Goal: Task Accomplishment & Management: Complete application form

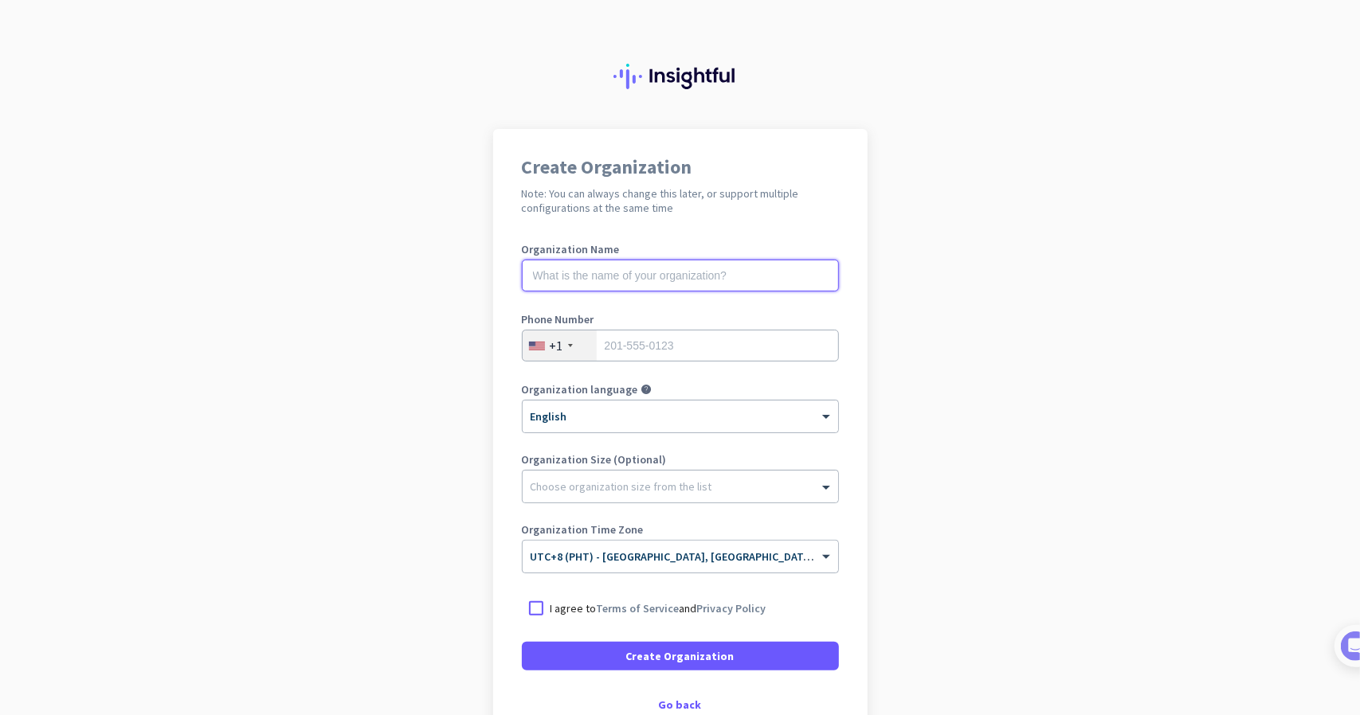
click at [622, 280] on input "text" at bounding box center [680, 276] width 317 height 32
type input "Best of [US_STATE] Moving Company"
click at [700, 335] on input "tel" at bounding box center [680, 346] width 317 height 32
click at [791, 484] on div at bounding box center [680, 483] width 315 height 16
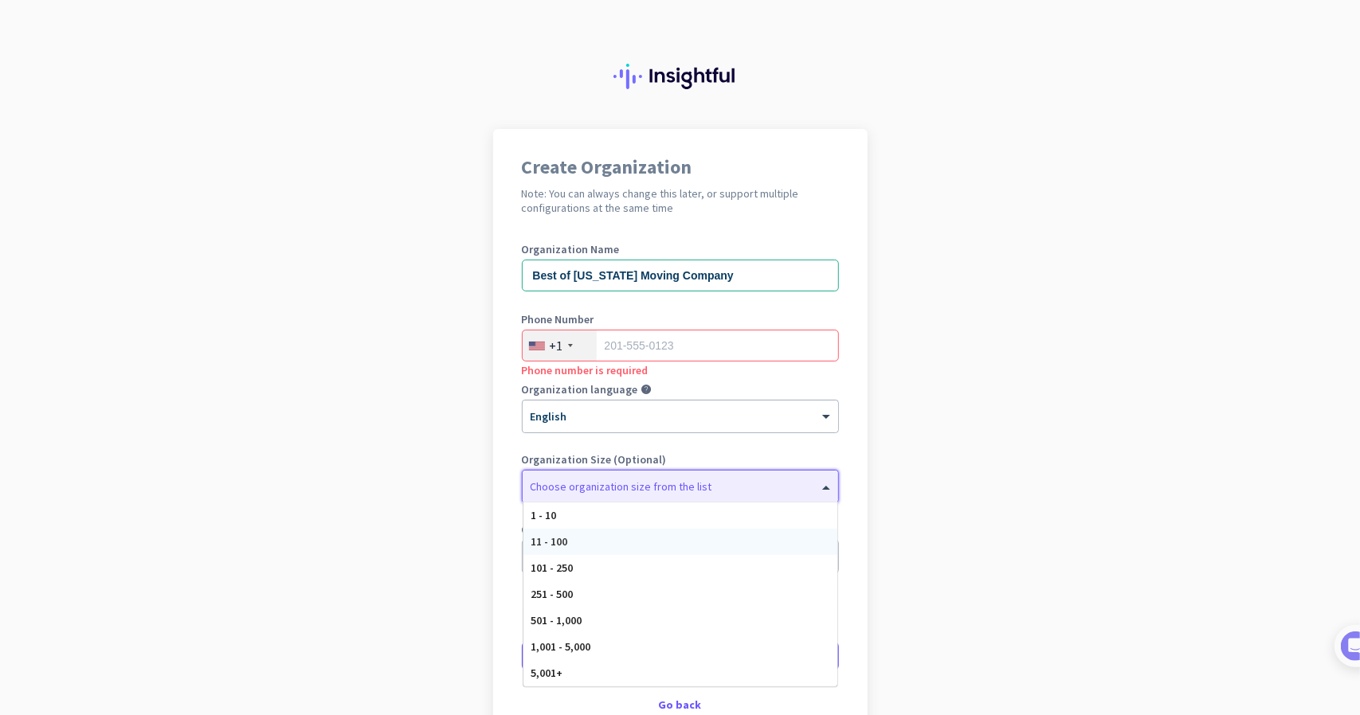
click at [681, 547] on div "11 - 100" at bounding box center [680, 542] width 314 height 26
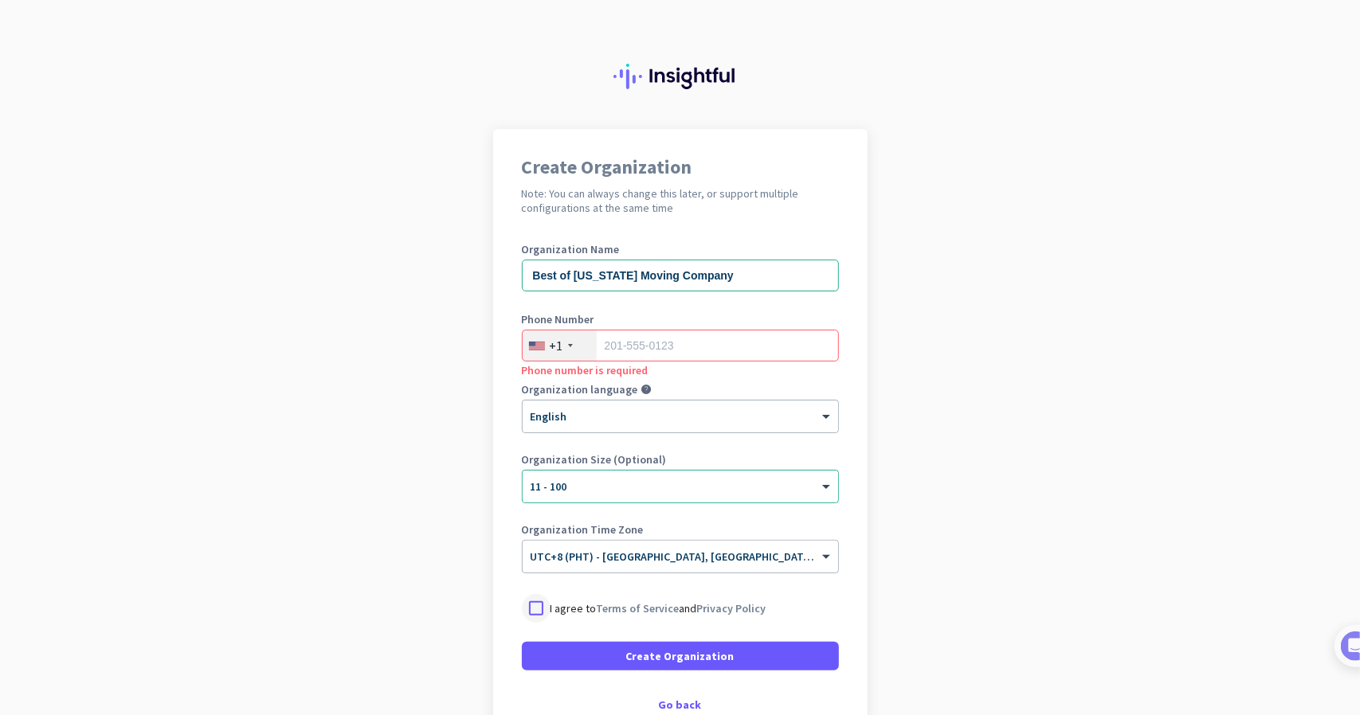
click at [532, 609] on div at bounding box center [536, 608] width 29 height 29
click at [553, 339] on div "+1" at bounding box center [557, 346] width 14 height 16
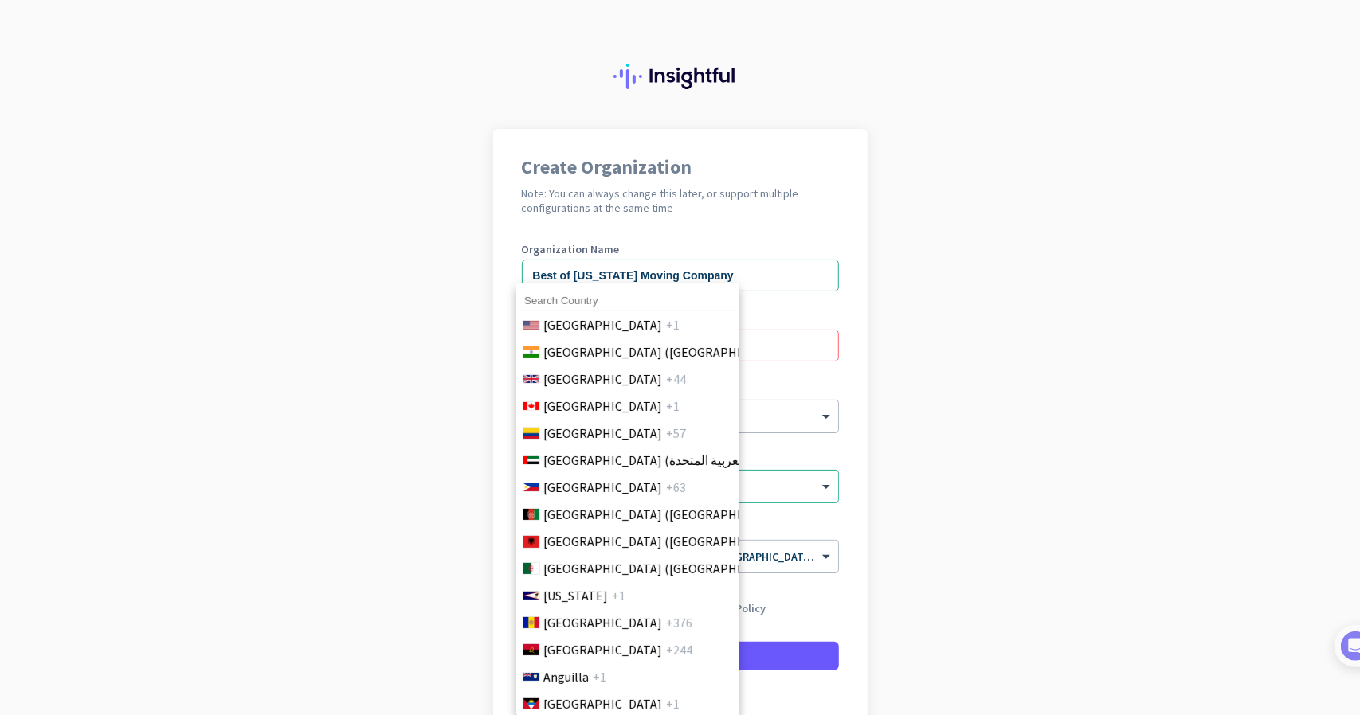
click at [559, 343] on span "[GEOGRAPHIC_DATA] ([GEOGRAPHIC_DATA])" at bounding box center [667, 352] width 249 height 19
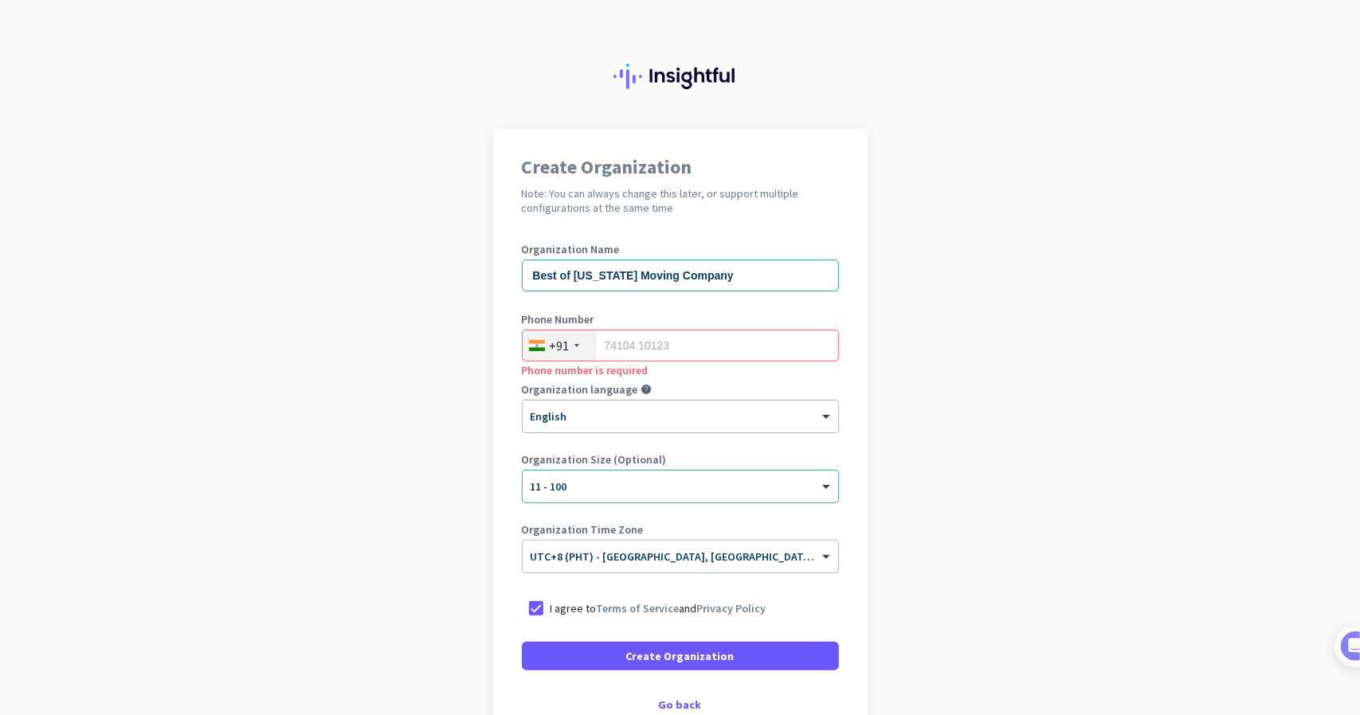
click at [569, 340] on div "+91" at bounding box center [560, 346] width 74 height 30
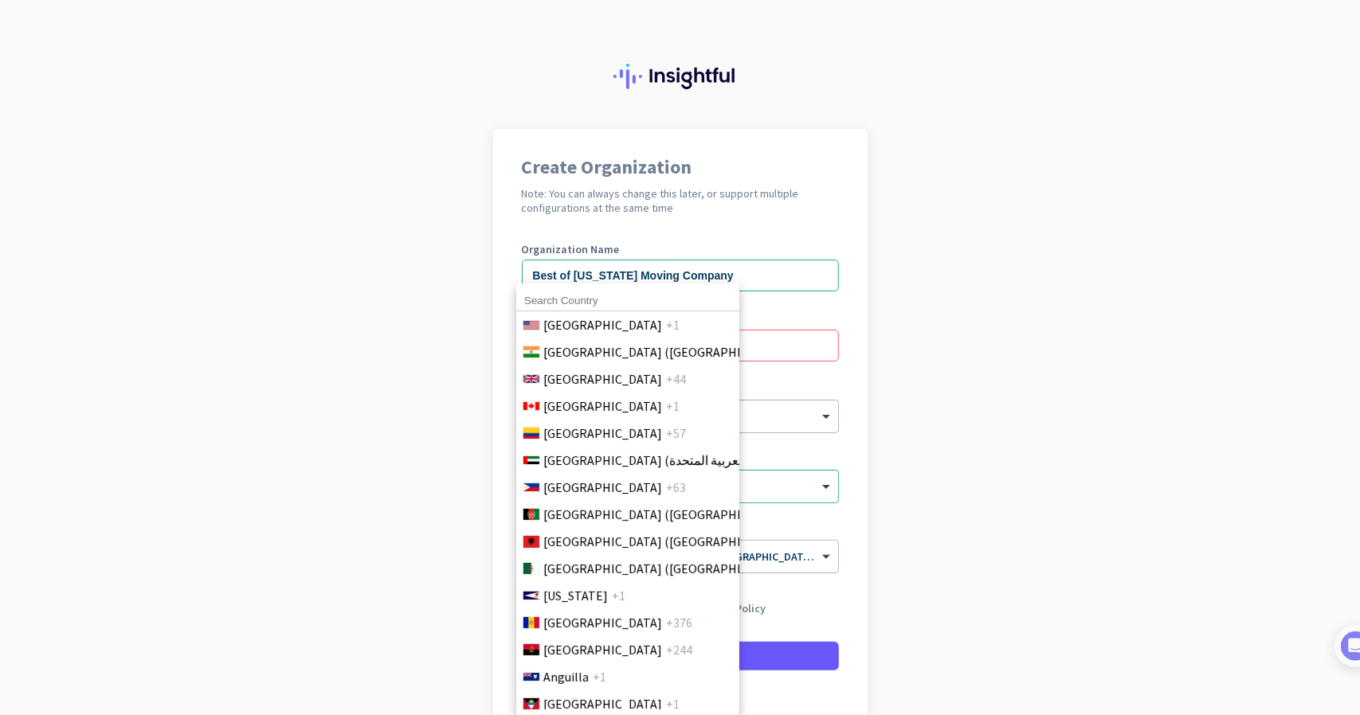
click at [582, 295] on input at bounding box center [627, 301] width 223 height 21
type input "phili"
click at [582, 486] on span "[GEOGRAPHIC_DATA]" at bounding box center [602, 487] width 119 height 19
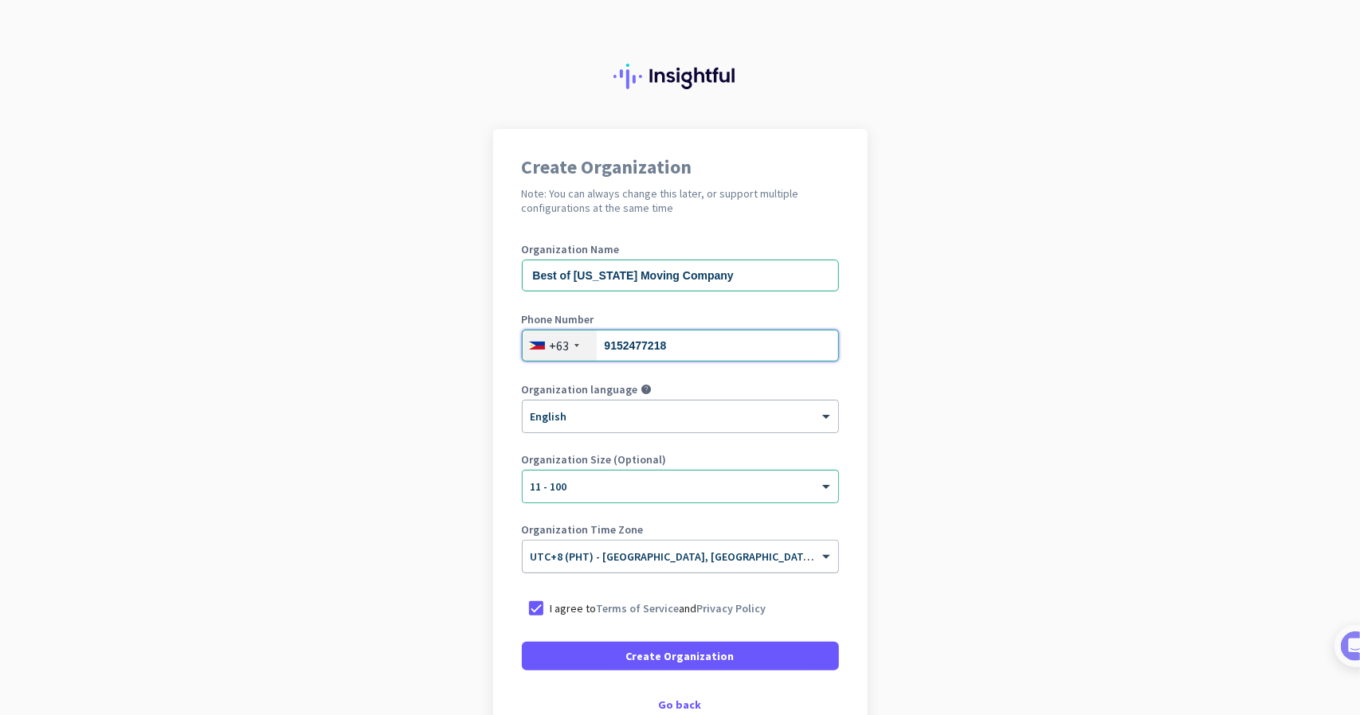
type input "9152477218"
click at [793, 545] on div at bounding box center [680, 552] width 315 height 14
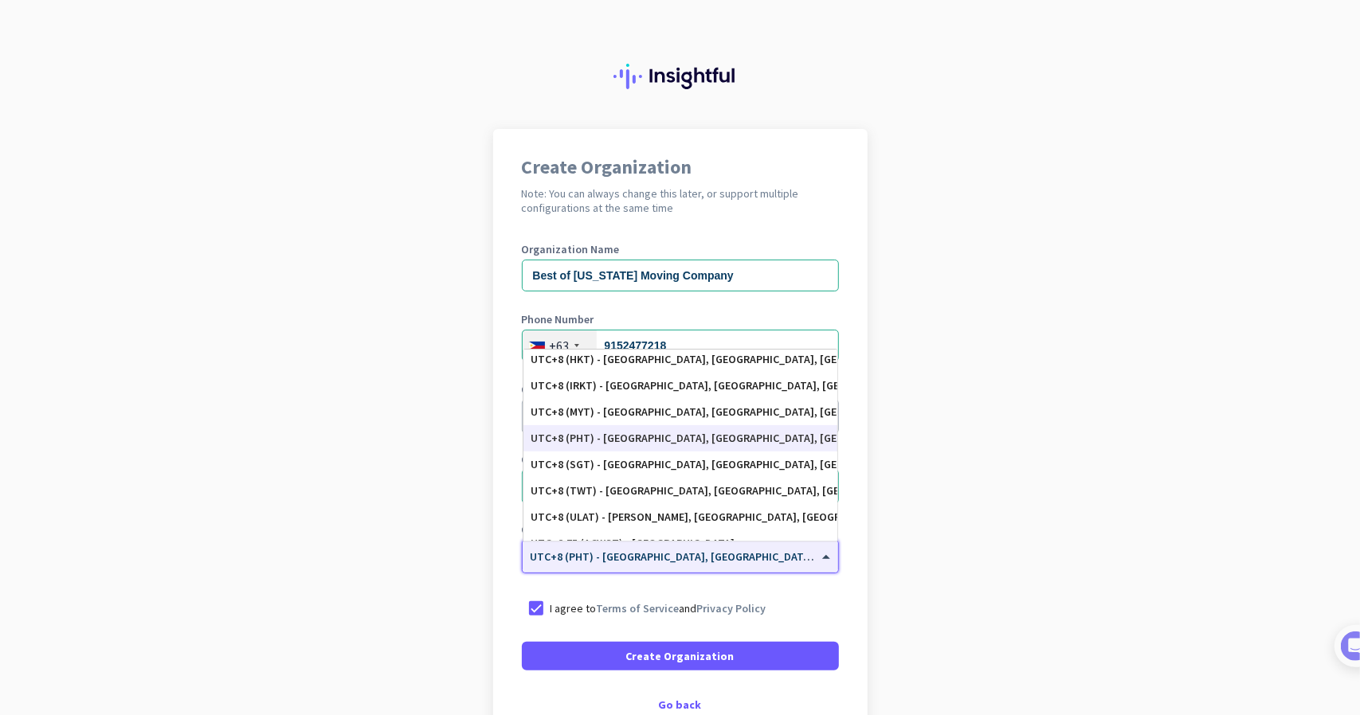
scroll to position [7046, 0]
click at [644, 441] on div "UTC+8 (PHT) - [GEOGRAPHIC_DATA], [GEOGRAPHIC_DATA], [GEOGRAPHIC_DATA], [GEOGRAP…" at bounding box center [680, 441] width 298 height 14
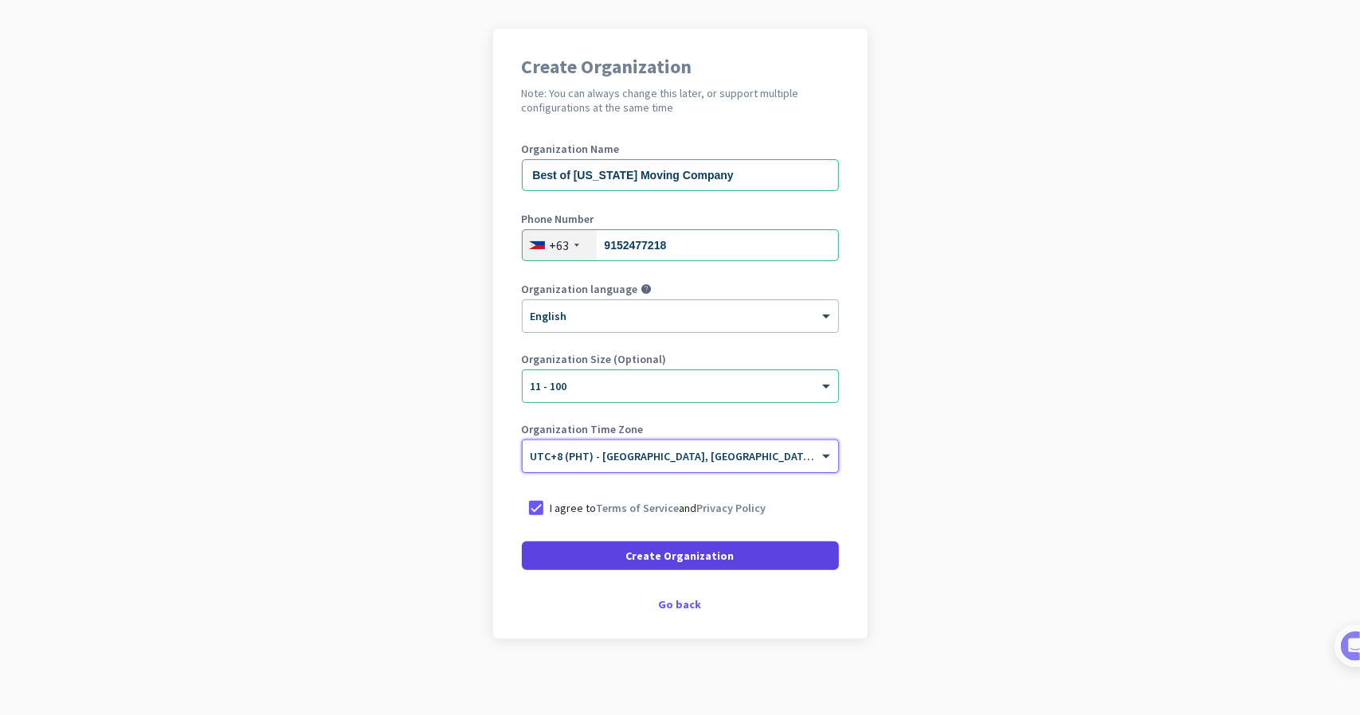
scroll to position [104, 0]
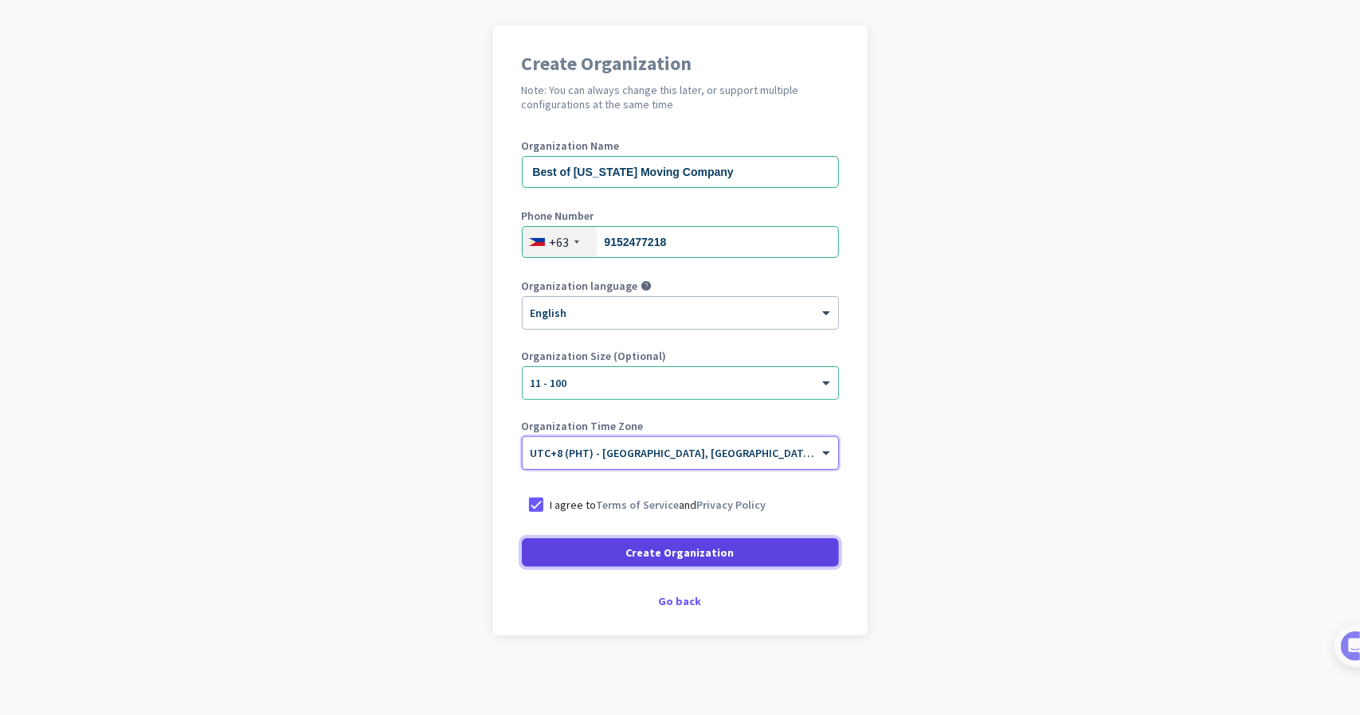
click at [693, 558] on span "Create Organization" at bounding box center [680, 553] width 108 height 16
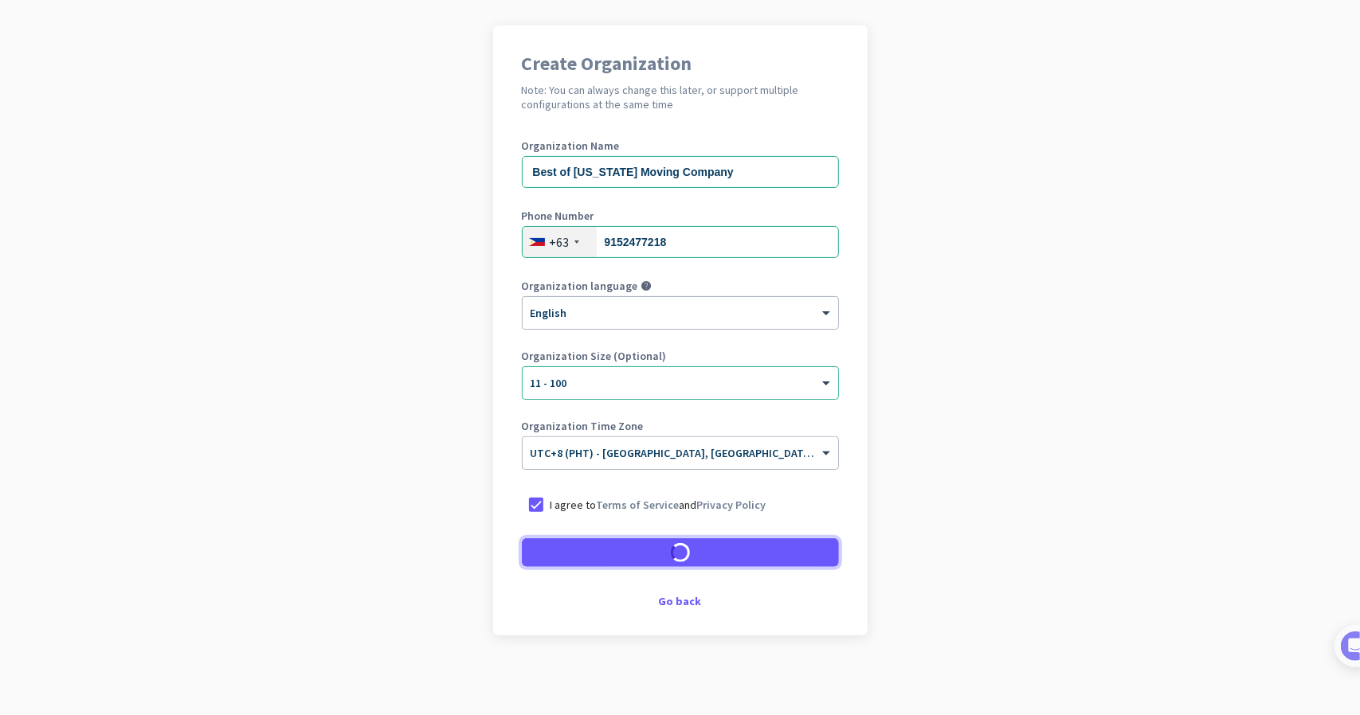
scroll to position [56, 0]
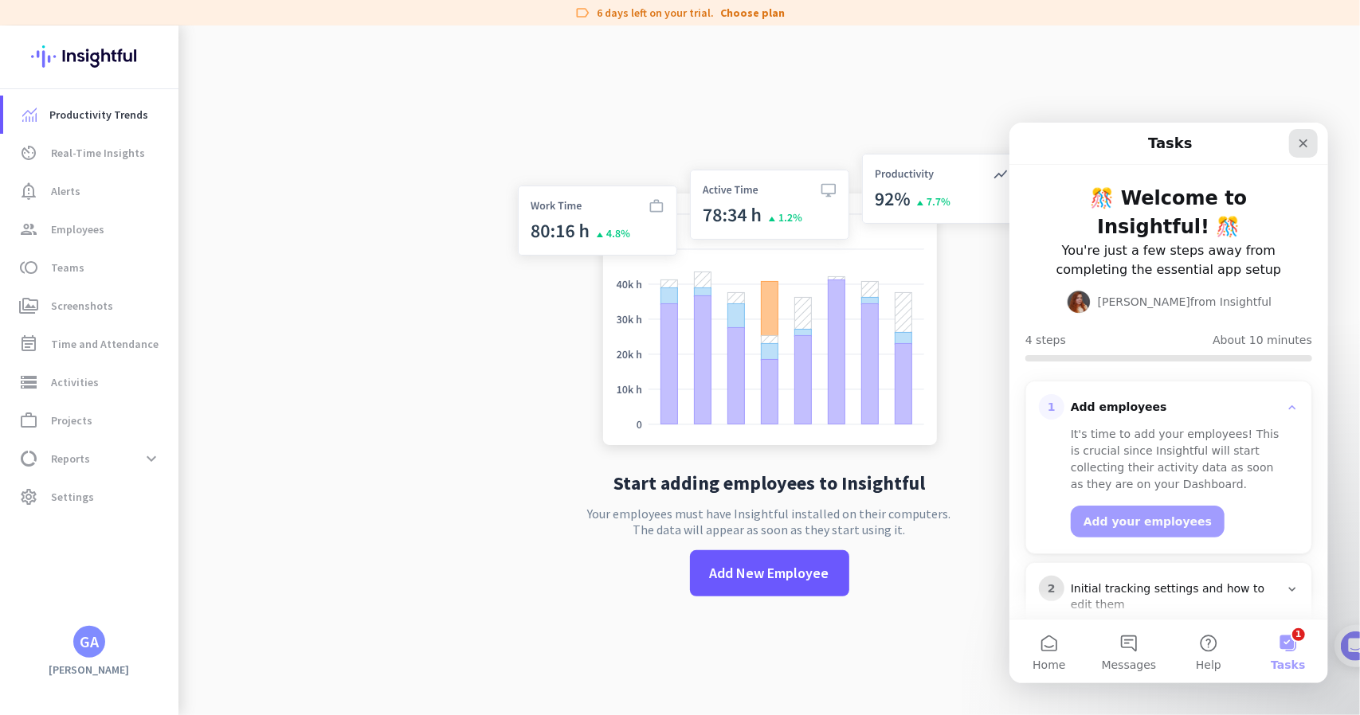
click at [1298, 143] on icon "Close" at bounding box center [1302, 142] width 13 height 13
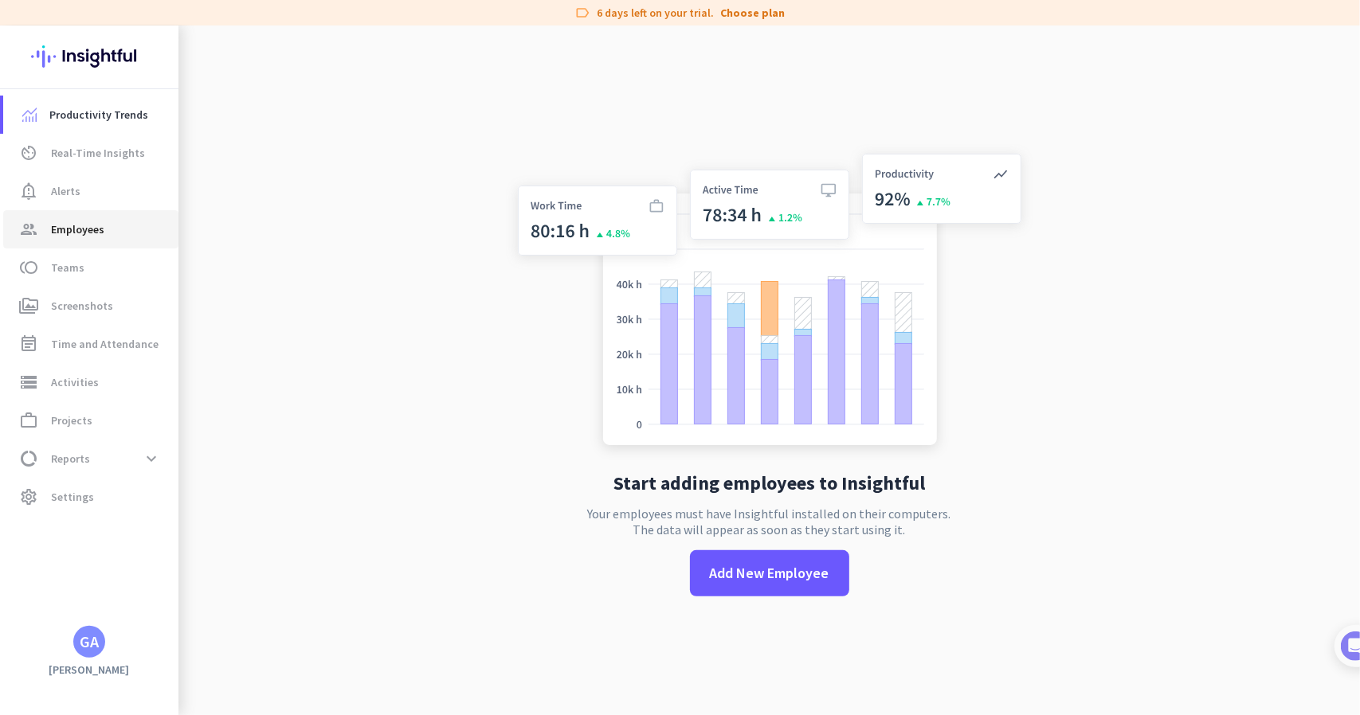
click at [100, 237] on span "Employees" at bounding box center [77, 229] width 53 height 19
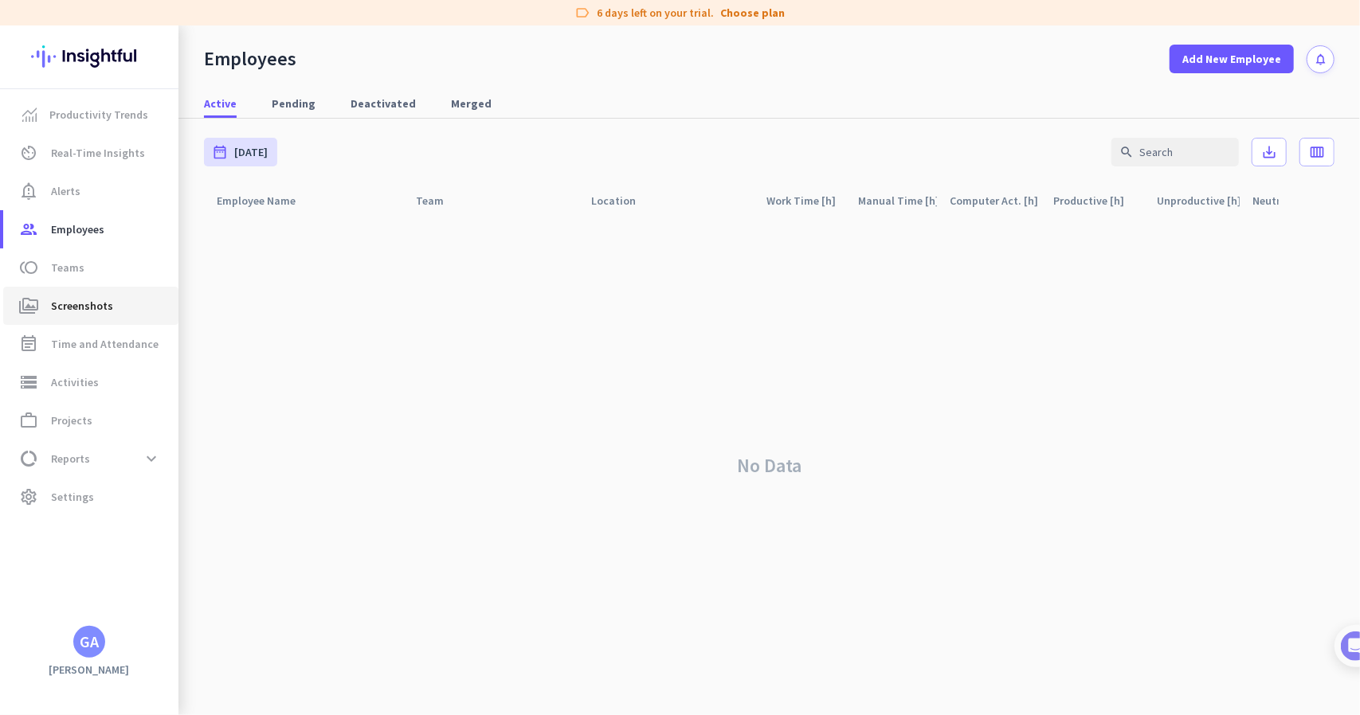
click at [100, 306] on span "Screenshots" at bounding box center [82, 305] width 62 height 19
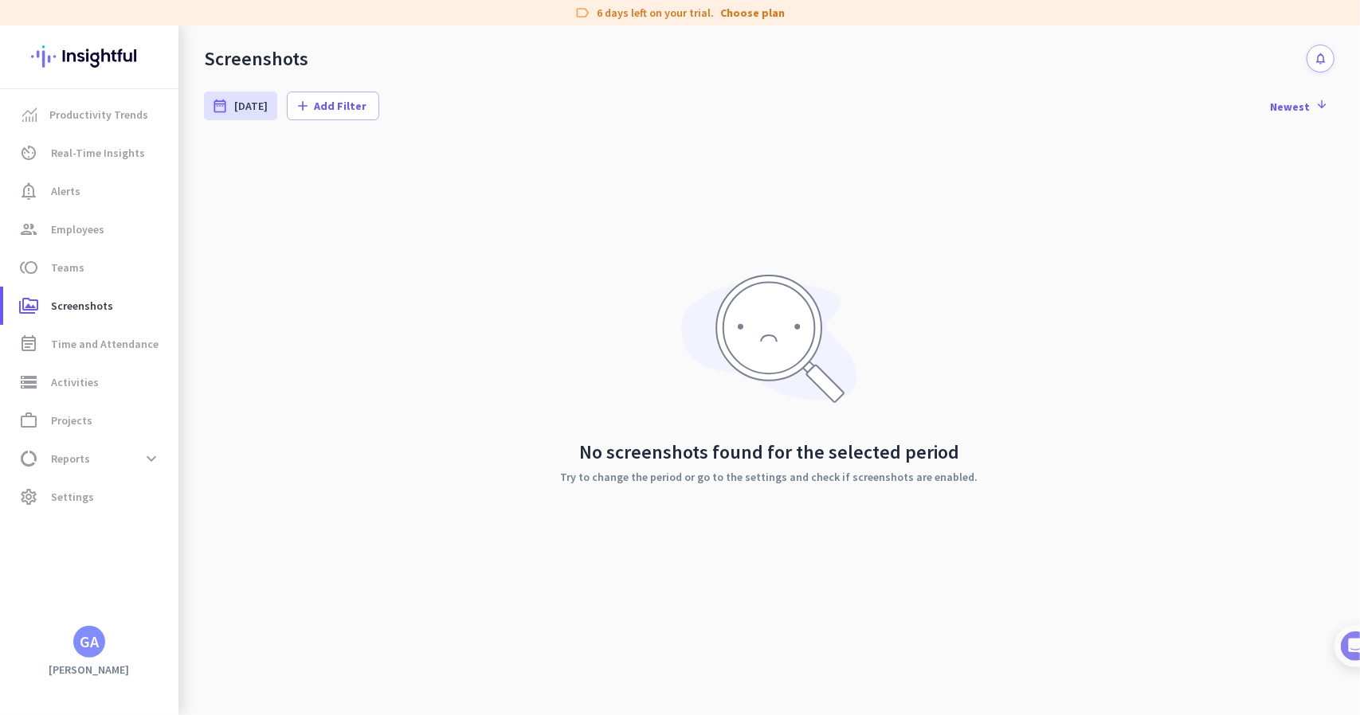
click at [623, 175] on div "No screenshots found for the selected period Try to change the period or go to …" at bounding box center [769, 378] width 1130 height 478
click at [668, 231] on div "No screenshots found for the selected period Try to change the period or go to …" at bounding box center [769, 378] width 1130 height 478
